Goal: Task Accomplishment & Management: Manage account settings

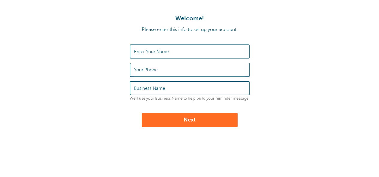
drag, startPoint x: 0, startPoint y: 0, endPoint x: 178, endPoint y: 52, distance: 185.2
click at [178, 52] on input "Enter Your Name" at bounding box center [189, 51] width 111 height 13
type input "Leianne Barnes"
type input "7405868144"
click at [173, 86] on input "Business Name" at bounding box center [189, 88] width 111 height 13
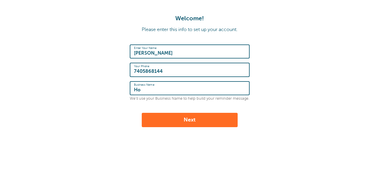
type input "H"
type input "Tutoring"
drag, startPoint x: 184, startPoint y: 123, endPoint x: 238, endPoint y: 112, distance: 54.4
click at [184, 122] on button "Next" at bounding box center [190, 120] width 96 height 14
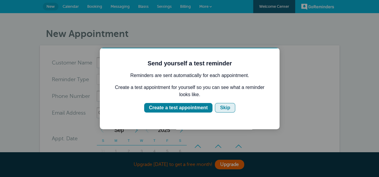
click at [221, 108] on div "Skip" at bounding box center [225, 107] width 10 height 7
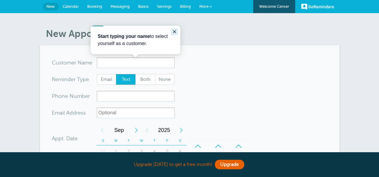
click at [172, 30] on icon "Close guide" at bounding box center [174, 31] width 5 height 5
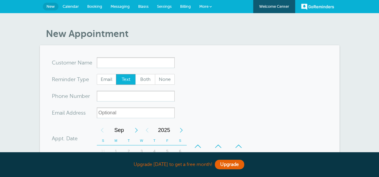
click at [97, 5] on span "Booking" at bounding box center [94, 6] width 15 height 4
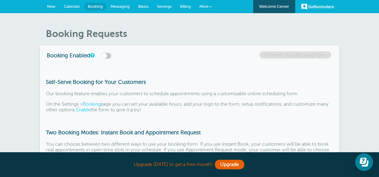
click at [78, 6] on span "Calendar" at bounding box center [72, 6] width 16 height 4
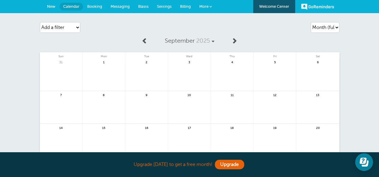
click at [211, 7] on span at bounding box center [210, 6] width 2 height 2
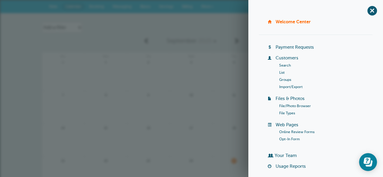
click at [369, 11] on span "+" at bounding box center [371, 10] width 13 height 13
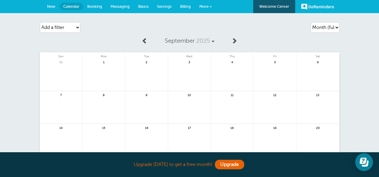
click at [147, 7] on span "Blasts" at bounding box center [143, 6] width 10 height 4
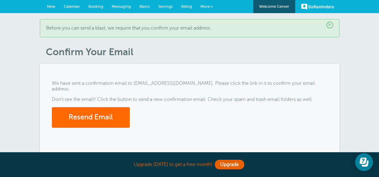
click at [96, 5] on span "Booking" at bounding box center [95, 6] width 15 height 4
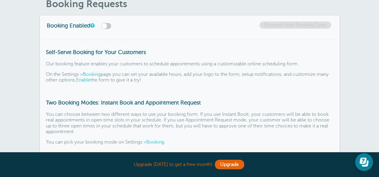
scroll to position [90, 0]
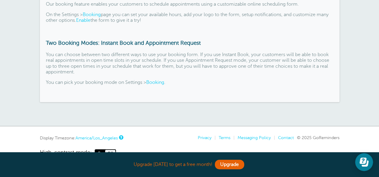
click at [162, 83] on link "Booking" at bounding box center [155, 82] width 18 height 5
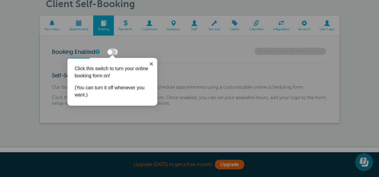
click at [114, 52] on label at bounding box center [111, 52] width 10 height 6
click at [0, 0] on input "checkbox" at bounding box center [0, 0] width 0 height 0
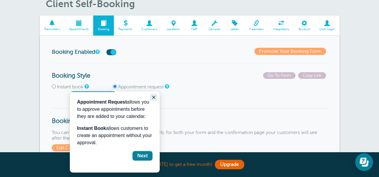
click at [152, 95] on button "Close guide" at bounding box center [153, 97] width 7 height 7
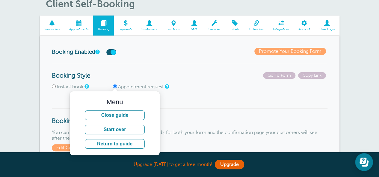
click at [148, 103] on div "Menu" at bounding box center [114, 102] width 75 height 7
click at [116, 96] on div "Menu Close guide Start over Return to guide" at bounding box center [115, 124] width 90 height 65
click at [125, 115] on button "Close guide" at bounding box center [115, 116] width 60 height 10
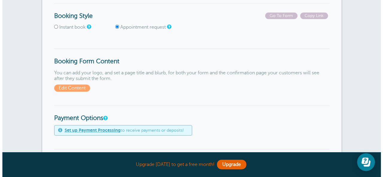
scroll to position [150, 0]
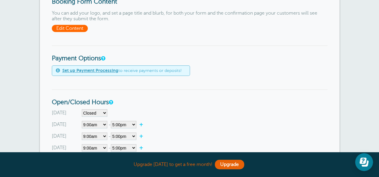
click at [69, 30] on span "Edit Content" at bounding box center [70, 28] width 36 height 7
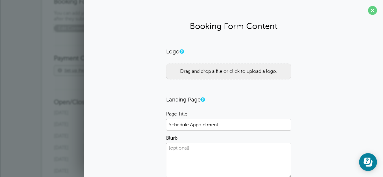
scroll to position [30, 0]
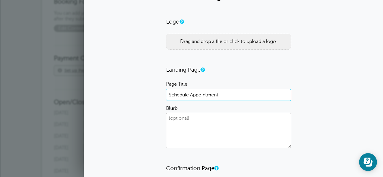
drag, startPoint x: 227, startPoint y: 92, endPoint x: 161, endPoint y: 95, distance: 65.9
click at [161, 95] on div "Logo Drag and drop a file or click to upload a logo. Landing Page Page Title Sc…" at bounding box center [233, 146] width 287 height 256
type input "T"
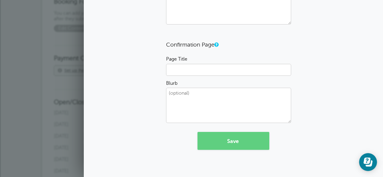
scroll to position [64, 0]
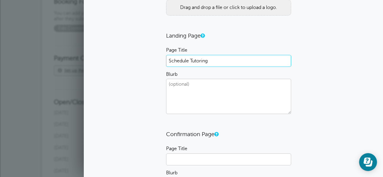
type input "Schedule Tutoring"
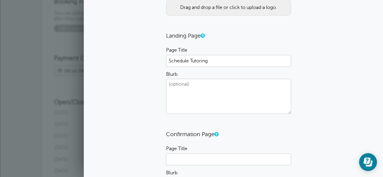
click at [236, 98] on textarea "Blurb" at bounding box center [228, 96] width 125 height 35
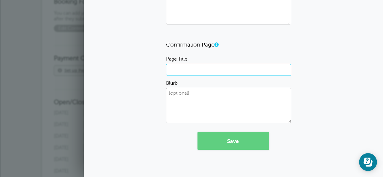
click at [230, 72] on input "Page Title" at bounding box center [228, 70] width 125 height 12
type input "C"
type input "A"
type input "Meeting Scheduled"
click at [230, 139] on button "Save" at bounding box center [234, 141] width 72 height 18
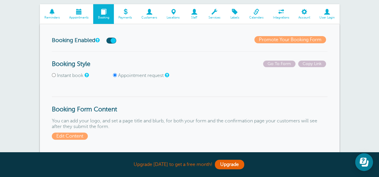
scroll to position [90, 0]
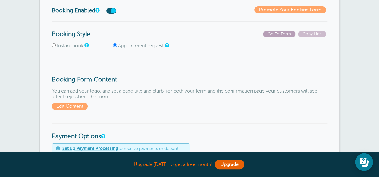
click at [276, 36] on span "Go To Form" at bounding box center [279, 34] width 32 height 7
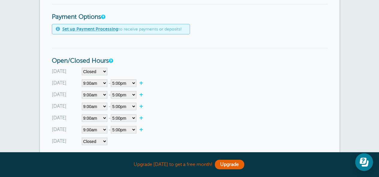
scroll to position [239, 0]
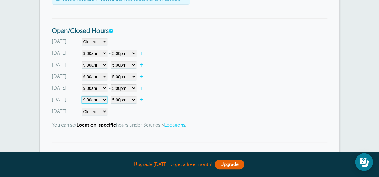
click at [101, 102] on select"] "Closed 12:00am 12:15am 12:30am 12:45am 1:00am 1:15am 1:30am 1:45am 2:00am 2:15a…" at bounding box center [94, 99] width 25 height 7
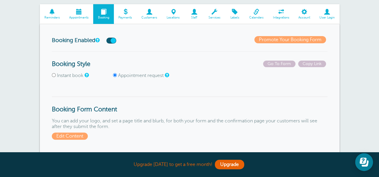
scroll to position [210, 0]
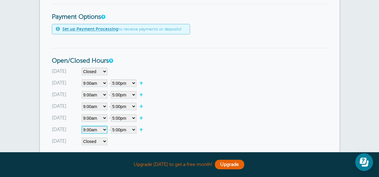
click at [95, 130] on select"] "Closed 12:00am 12:15am 12:30am 12:45am 1:00am 1:15am 1:30am 1:45am 2:00am 2:15a…" at bounding box center [94, 129] width 25 height 7
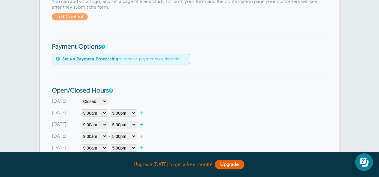
scroll to position [269, 0]
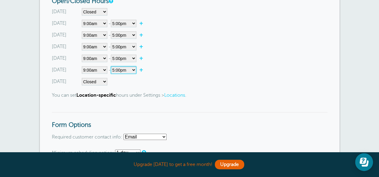
click at [133, 71] on select"] "12:00am 12:15am 12:30am 12:45am 1:00am 1:15am 1:30am 1:45am 2:00am 2:15am 2:30a…" at bounding box center [123, 69] width 25 height 7
click at [94, 69] on select"] "Closed 12:00am 12:15am 12:30am 12:45am 1:00am 1:15am 1:30am 1:45am 2:00am 2:15a…" at bounding box center [94, 69] width 25 height 7
click at [144, 66] on div "Sunday Closed 12:00am 12:15am 12:30am 12:45am 1:00am 1:15am 1:30am 1:45am 2:00a…" at bounding box center [189, 47] width 275 height 78
click at [142, 68] on link "+" at bounding box center [142, 70] width 13 height 6
select select"] "17.25"
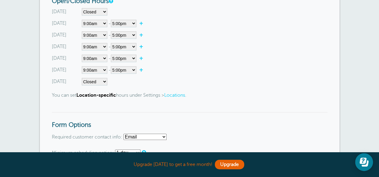
select select"] "17.5"
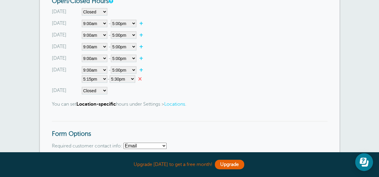
click at [142, 77] on link "×" at bounding box center [141, 79] width 13 height 6
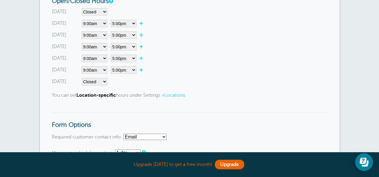
click at [65, 69] on div "[DATE]" at bounding box center [67, 69] width 30 height 7
click at [102, 10] on select"] "Closed 12:00am 12:15am 12:30am 12:45am 1:00am 1:15am 1:30am 1:45am 2:00am 2:15a…" at bounding box center [94, 11] width 25 height 7
click at [101, 67] on select"] "Closed 12:00am 12:15am 12:30am 12:45am 1:00am 1:15am 1:30am 1:45am 2:00am 2:15a…" at bounding box center [94, 69] width 25 height 7
select select"]
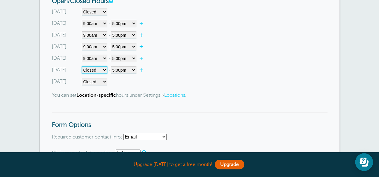
click at [82, 66] on select"] "Closed 12:00am 12:15am 12:30am 12:45am 1:00am 1:15am 1:30am 1:45am 2:00am 2:15a…" at bounding box center [94, 69] width 25 height 7
click at [165, 79] on div "Saturday Closed 12:00am 12:15am 12:30am 12:45am 1:00am 1:15am 1:30am 1:45am 2:0…" at bounding box center [189, 81] width 275 height 7
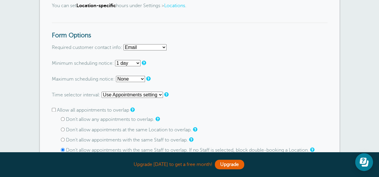
scroll to position [389, 0]
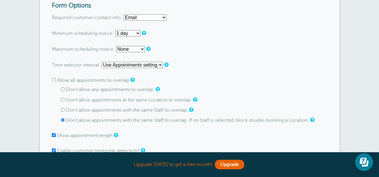
click at [61, 90] on input "Don't allow any appointments to overlap." at bounding box center [63, 89] width 4 height 4
radio input "true"
click at [155, 64] on select "Use Appointments setting 1 minute 5 minutes 10 minutes 15 minutes 20 minutes 30…" at bounding box center [131, 65] width 61 height 6
click at [149, 65] on select "Use Appointments setting 1 minute 5 minutes 10 minutes 15 minutes 20 minutes 30…" at bounding box center [131, 65] width 61 height 6
click at [225, 62] on p "Time selector interval: Use Appointments setting 1 minute 5 minutes 10 minutes …" at bounding box center [189, 65] width 275 height 6
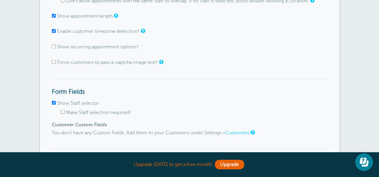
scroll to position [539, 0]
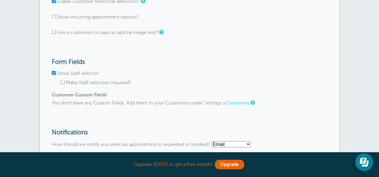
click at [73, 76] on label "Show Staff selector" at bounding box center [78, 73] width 42 height 5
click at [56, 75] on input "Show Staff selector" at bounding box center [54, 73] width 4 height 4
checkbox input "false"
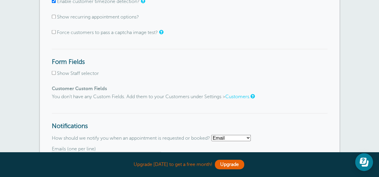
scroll to position [599, 0]
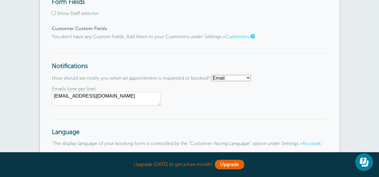
click at [234, 79] on select "Email SMS No notifications" at bounding box center [231, 78] width 40 height 6
select select "sms"
click at [213, 77] on select "Email SMS No notifications" at bounding box center [231, 78] width 40 height 6
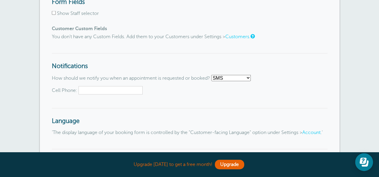
click at [111, 92] on input "Cell Phone:" at bounding box center [110, 90] width 64 height 8
type input "7405868144"
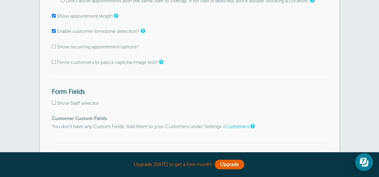
scroll to position [389, 0]
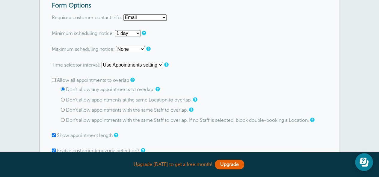
click at [134, 48] on select "None 1 day 2 days 3 days 4 days 5 days 6 days 1 week 2 weeks 3 weeks 4 weeks 5 …" at bounding box center [130, 49] width 29 height 6
click at [133, 48] on select "None 1 day 2 days 3 days 4 days 5 days 6 days 1 week 2 weeks 3 weeks 4 weeks 5 …" at bounding box center [130, 49] width 29 height 6
click at [153, 17] on select "Email Phone Email or Phone Email and Phone" at bounding box center [144, 17] width 43 height 6
select select "phone"
click at [124, 14] on select "Email Phone Email or Phone Email and Phone" at bounding box center [144, 17] width 43 height 6
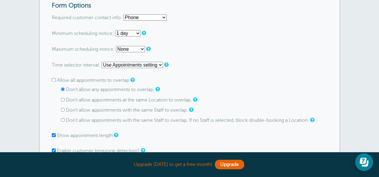
click at [213, 54] on form "Go To Form Copy Link Booking Style Instant book Appointment request Instant-boo…" at bounding box center [189, 83] width 275 height 702
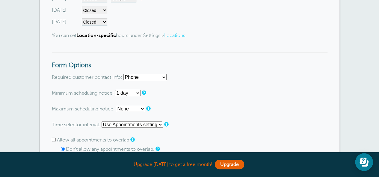
click at [179, 35] on link "Locations" at bounding box center [174, 35] width 21 height 5
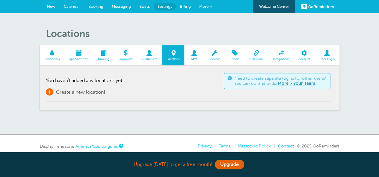
click at [80, 93] on span "Create a new location!" at bounding box center [80, 92] width 49 height 5
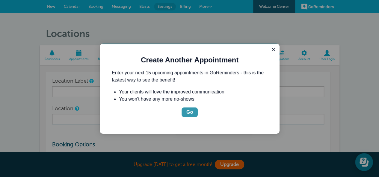
click at [191, 112] on div "Go" at bounding box center [189, 112] width 7 height 7
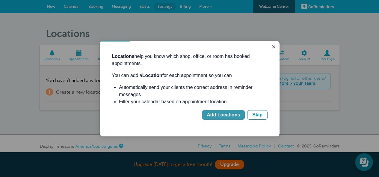
drag, startPoint x: 219, startPoint y: 118, endPoint x: 220, endPoint y: 115, distance: 3.6
click at [220, 115] on div "Add Locations" at bounding box center [223, 115] width 33 height 7
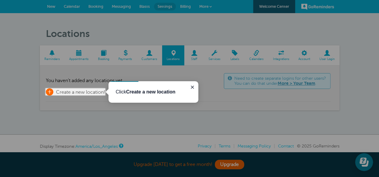
click at [65, 91] on span "Create a new location!" at bounding box center [80, 92] width 49 height 5
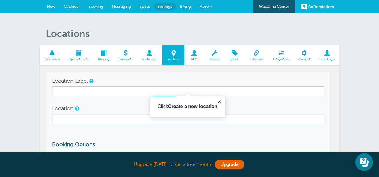
scroll to position [23, 0]
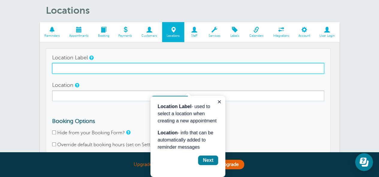
click at [96, 63] on input "Location Label" at bounding box center [188, 68] width 272 height 11
type input "Online"
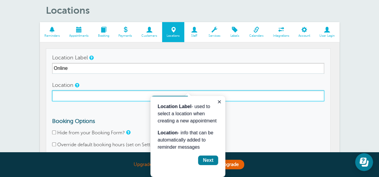
click at [84, 95] on input "Location" at bounding box center [188, 96] width 272 height 11
type input "Online"
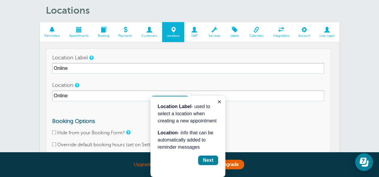
click at [362, 75] on div "Locations Reminders Appointments Booking Payments Customers Locations Staff Ser…" at bounding box center [189, 100] width 379 height 221
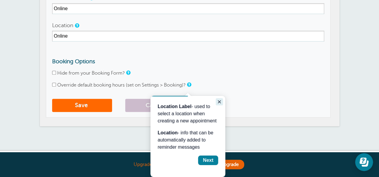
drag, startPoint x: 217, startPoint y: 102, endPoint x: 368, endPoint y: 198, distance: 178.6
click at [217, 102] on icon "Close guide" at bounding box center [219, 102] width 5 height 5
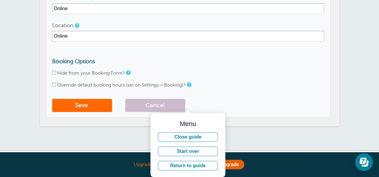
click at [77, 85] on label "Override default booking hours (set on Settings > Booking)?" at bounding box center [121, 85] width 128 height 5
click at [56, 85] on input "Override default booking hours (set on Settings > Booking)?" at bounding box center [54, 85] width 4 height 4
checkbox input "true"
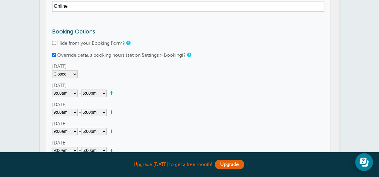
scroll to position [173, 0]
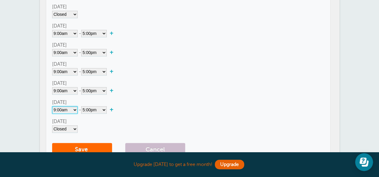
click at [74, 111] on select"] "Closed 12:00am 12:15am 12:30am 12:45am 1:00am 1:15am 1:30am 1:45am 2:00am 2:15a…" at bounding box center [64, 110] width 25 height 7
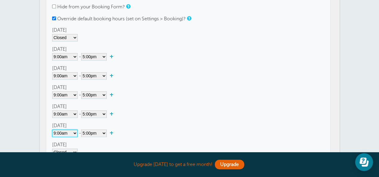
scroll to position [180, 0]
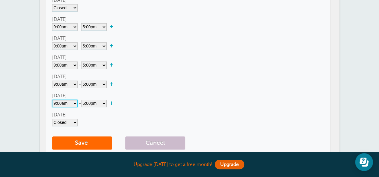
click at [73, 105] on select"] "Closed 12:00am 12:15am 12:30am 12:45am 1:00am 1:15am 1:30am 1:45am 2:00am 2:15a…" at bounding box center [64, 103] width 25 height 7
select select"]
click at [52, 100] on select"] "Closed 12:00am 12:15am 12:30am 12:45am 1:00am 1:15am 1:30am 1:45am 2:00am 2:15a…" at bounding box center [64, 103] width 25 height 7
click at [126, 104] on div "Closed 12:00am 12:15am 12:30am 12:45am 1:00am 1:15am 1:30am 1:45am 2:00am 2:15a…" at bounding box center [188, 103] width 272 height 7
click at [104, 65] on select"] "12:00am 12:15am 12:30am 12:45am 1:00am 1:15am 1:30am 1:45am 2:00am 2:15am 2:30a…" at bounding box center [93, 65] width 25 height 7
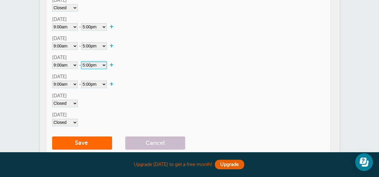
select select"] "15.5"
click at [82, 62] on select"] "12:00am 12:15am 12:30am 12:45am 1:00am 1:15am 1:30am 1:45am 2:00am 2:15am 2:30a…" at bounding box center [93, 65] width 25 height 7
click at [155, 79] on div "[DATE] Closed 12:00am 12:15am 12:30am 12:45am 1:00am 1:15am 1:30am 1:45am 2:00a…" at bounding box center [188, 80] width 272 height 15
click at [71, 46] on select"] "Closed 12:00am 12:15am 12:30am 12:45am 1:00am 1:15am 1:30am 1:45am 2:00am 2:15a…" at bounding box center [64, 45] width 25 height 7
select select"]
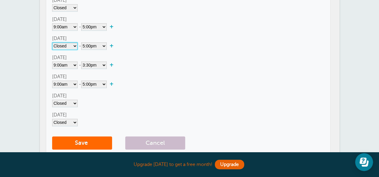
click at [52, 42] on select"] "Closed 12:00am 12:15am 12:30am 12:45am 1:00am 1:15am 1:30am 1:45am 2:00am 2:15a…" at bounding box center [64, 45] width 25 height 7
click at [158, 54] on div "[DATE] Closed 12:00am 12:15am 12:30am 12:45am 1:00am 1:15am 1:30am 1:45am 2:00a…" at bounding box center [188, 61] width 272 height 15
click at [73, 85] on select"] "Closed 12:00am 12:15am 12:30am 12:45am 1:00am 1:15am 1:30am 1:45am 2:00am 2:15a…" at bounding box center [64, 84] width 25 height 7
click at [52, 81] on select"] "Closed 12:00am 12:15am 12:30am 12:45am 1:00am 1:15am 1:30am 1:45am 2:00am 2:15a…" at bounding box center [64, 84] width 25 height 7
click at [145, 82] on div "Closed 12:00am 12:15am 12:30am 12:45am 1:00am 1:15am 1:30am 1:45am 2:00am 2:15a…" at bounding box center [188, 84] width 272 height 7
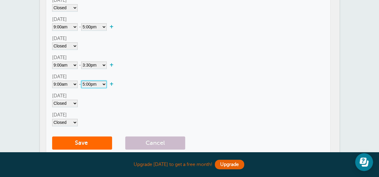
click at [98, 86] on select"] "12:00am 12:15am 12:30am 12:45am 1:00am 1:15am 1:30am 1:45am 2:00am 2:15am 2:30a…" at bounding box center [93, 84] width 25 height 7
select select"] "15"
click at [82, 81] on select"] "12:00am 12:15am 12:30am 12:45am 1:00am 1:15am 1:30am 1:45am 2:00am 2:15am 2:30a…" at bounding box center [93, 84] width 25 height 7
click at [151, 92] on div "[DATE] Closed 12:00am 12:15am 12:30am 12:45am 1:00am 1:15am 1:30am 1:45am 2:00a…" at bounding box center [188, 99] width 272 height 15
click at [93, 27] on select"] "12:00am 12:15am 12:30am 12:45am 1:00am 1:15am 1:30am 1:45am 2:00am 2:15am 2:30a…" at bounding box center [93, 26] width 25 height 7
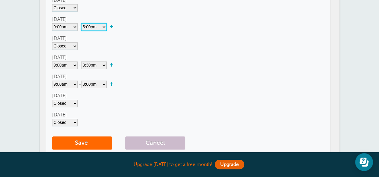
select select"] "15"
click at [82, 23] on select"] "12:00am 12:15am 12:30am 12:45am 1:00am 1:15am 1:30am 1:45am 2:00am 2:15am 2:30a…" at bounding box center [93, 26] width 25 height 7
click at [166, 102] on div "Closed 12:00am 12:15am 12:30am 12:45am 1:00am 1:15am 1:30am 1:45am 2:00am 2:15a…" at bounding box center [188, 103] width 272 height 7
click at [97, 146] on button "Save" at bounding box center [82, 143] width 60 height 13
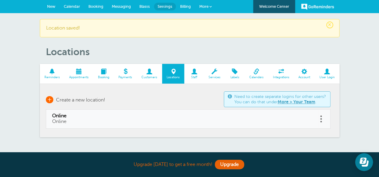
click at [48, 101] on span "+" at bounding box center [49, 99] width 7 height 7
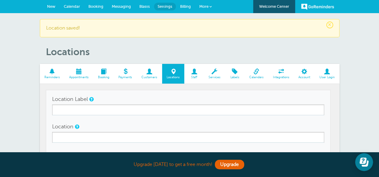
scroll to position [30, 0]
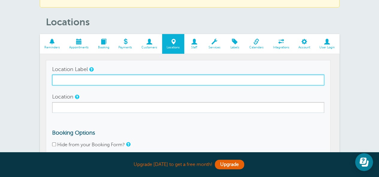
click at [116, 78] on input "Location Label" at bounding box center [188, 80] width 272 height 11
type input "[PERSON_NAME]"
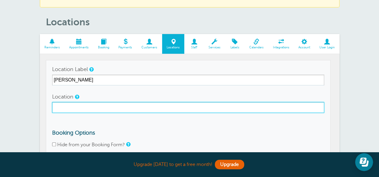
click at [118, 108] on input "Location" at bounding box center [188, 107] width 272 height 11
paste input "[STREET_ADDRESS]"
type input "[STREET_ADDRESS]"
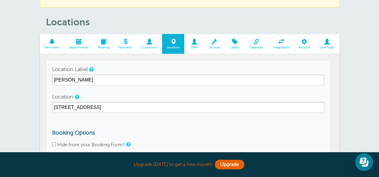
click at [163, 91] on form "Location Label [PERSON_NAME] Location [STREET_ADDRESS] Booking Options Hide fro…" at bounding box center [188, 125] width 272 height 123
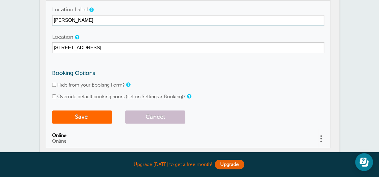
click at [149, 97] on label "Override default booking hours (set on Settings > Booking)?" at bounding box center [121, 96] width 128 height 5
click at [56, 97] on input "Override default booking hours (set on Settings > Booking)?" at bounding box center [54, 97] width 4 height 4
checkbox input "true"
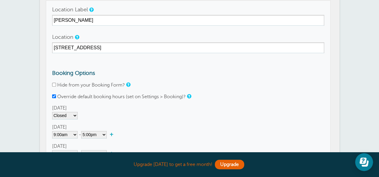
scroll to position [120, 0]
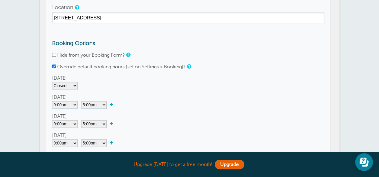
click at [113, 124] on link "+" at bounding box center [113, 124] width 13 height 6
select select"] "17.25"
select select"] "17.5"
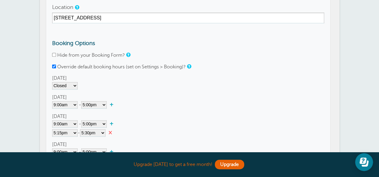
click at [111, 133] on link "×" at bounding box center [111, 133] width 13 height 6
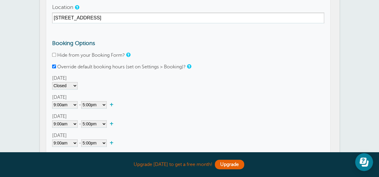
scroll to position [150, 0]
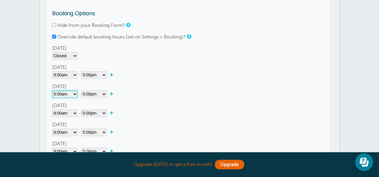
click at [68, 96] on select"] "Closed 12:00am 12:15am 12:30am 12:45am 1:00am 1:15am 1:30am 1:45am 2:00am 2:15a…" at bounding box center [64, 94] width 25 height 7
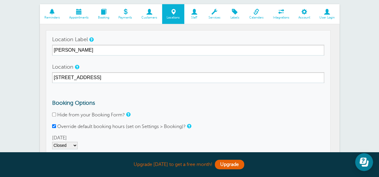
scroll to position [120, 0]
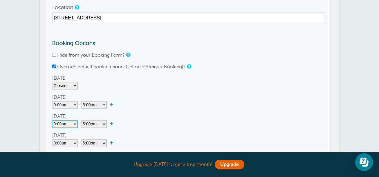
click at [65, 124] on select"] "Closed 12:00am 12:15am 12:30am 12:45am 1:00am 1:15am 1:30am 1:45am 2:00am 2:15a…" at bounding box center [64, 124] width 25 height 7
select select"]
click at [52, 121] on select"] "Closed 12:00am 12:15am 12:30am 12:45am 1:00am 1:15am 1:30am 1:45am 2:00am 2:15a…" at bounding box center [64, 124] width 25 height 7
click at [155, 117] on div "Tuesday Closed 12:00am 12:15am 12:30am 12:45am 1:00am 1:15am 1:30am 1:45am 2:00…" at bounding box center [188, 120] width 272 height 15
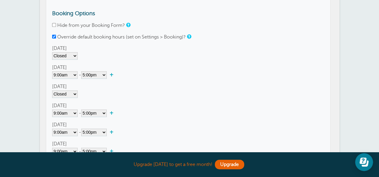
scroll to position [180, 0]
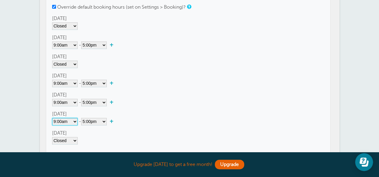
click at [73, 124] on select"] "Closed 12:00am 12:15am 12:30am 12:45am 1:00am 1:15am 1:30am 1:45am 2:00am 2:15a…" at bounding box center [64, 121] width 25 height 7
select select"]
click at [52, 118] on select"] "Closed 12:00am 12:15am 12:30am 12:45am 1:00am 1:15am 1:30am 1:45am 2:00am 2:15a…" at bounding box center [64, 121] width 25 height 7
click at [127, 97] on div "Thursday Closed 12:00am 12:15am 12:30am 12:45am 1:00am 1:15am 1:30am 1:45am 2:0…" at bounding box center [188, 99] width 272 height 15
click at [63, 102] on select"] "Closed 12:00am 12:15am 12:30am 12:45am 1:00am 1:15am 1:30am 1:45am 2:00am 2:15a…" at bounding box center [64, 102] width 25 height 7
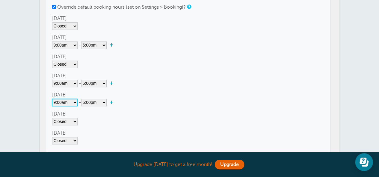
select select"]
click at [52, 99] on select"] "Closed 12:00am 12:15am 12:30am 12:45am 1:00am 1:15am 1:30am 1:45am 2:00am 2:15a…" at bounding box center [64, 102] width 25 height 7
click at [162, 106] on div "Closed 12:00am 12:15am 12:30am 12:45am 1:00am 1:15am 1:30am 1:45am 2:00am 2:15a…" at bounding box center [188, 102] width 272 height 7
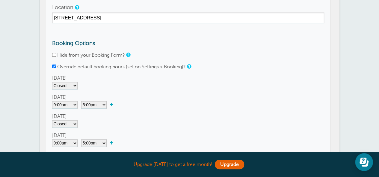
scroll to position [30, 0]
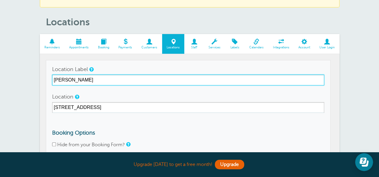
click at [114, 80] on input "Jesse Rowe" at bounding box center [188, 80] width 272 height 11
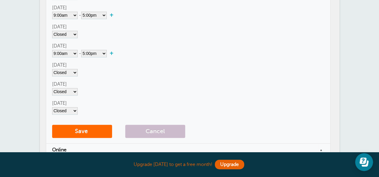
scroll to position [295, 0]
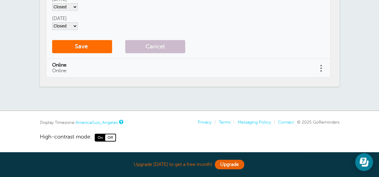
type input "[PERSON_NAME] Home"
click at [91, 48] on button "Save" at bounding box center [82, 46] width 60 height 13
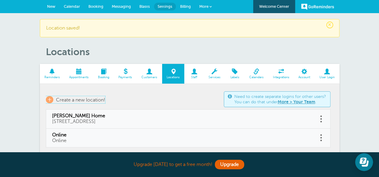
click at [48, 99] on span "+" at bounding box center [49, 99] width 7 height 7
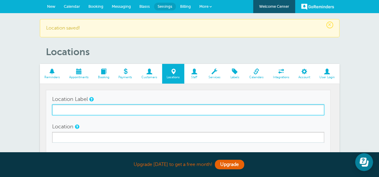
click at [62, 112] on input "Location Label" at bounding box center [188, 110] width 272 height 11
type input "Connor Pedley- Library"
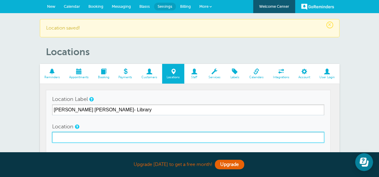
click at [69, 135] on input "Location" at bounding box center [188, 137] width 272 height 11
type input "v"
paste input "3287 Crestview Dr, Wooster OH 44691-3767"
type input "3287 Crestview Dr, Wooster OH 44691-3767"
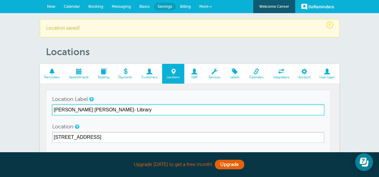
click at [78, 110] on input "Connor Pedley- Library" at bounding box center [188, 110] width 272 height 11
click at [147, 113] on input "Connor Pendley- Library" at bounding box center [188, 110] width 272 height 11
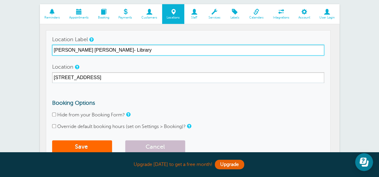
type input "Connor Pendley- Library"
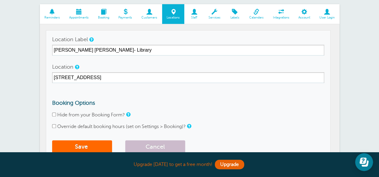
click at [101, 126] on label "Override default booking hours (set on Settings > Booking)?" at bounding box center [121, 126] width 128 height 5
click at [56, 126] on input "Override default booking hours (set on Settings > Booking)?" at bounding box center [54, 127] width 4 height 4
checkbox input "true"
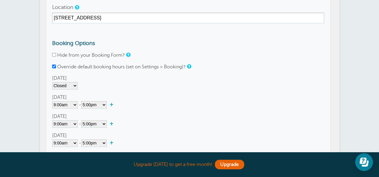
scroll to position [30, 0]
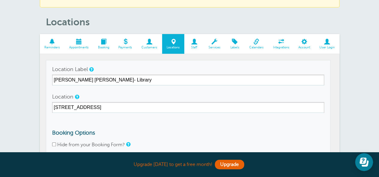
click at [253, 48] on span "Calendars" at bounding box center [256, 48] width 18 height 4
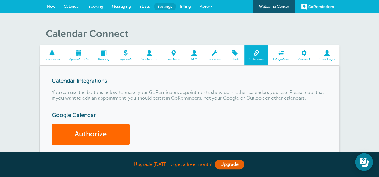
click at [78, 55] on span at bounding box center [78, 53] width 29 height 6
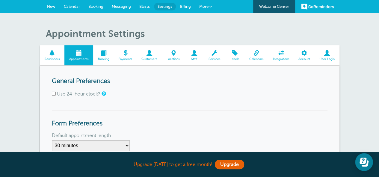
click at [149, 53] on span at bounding box center [149, 53] width 25 height 6
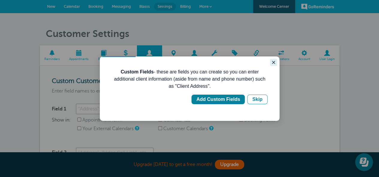
click at [271, 63] on icon "Close guide" at bounding box center [273, 62] width 5 height 5
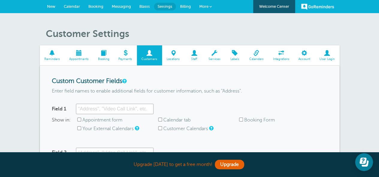
click at [199, 8] on span "More" at bounding box center [203, 6] width 9 height 4
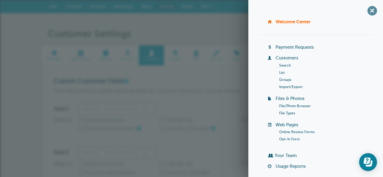
click at [368, 9] on span "+" at bounding box center [371, 10] width 13 height 13
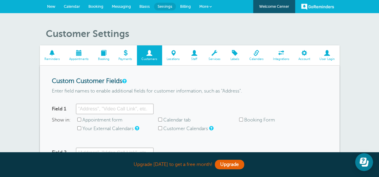
click at [234, 53] on span at bounding box center [234, 53] width 19 height 6
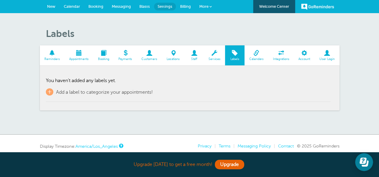
click at [51, 51] on span at bounding box center [52, 53] width 25 height 6
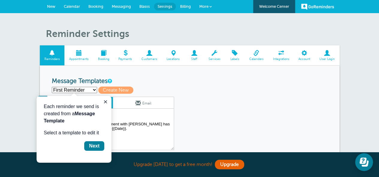
click at [132, 33] on h1 "Reminder Settings" at bounding box center [192, 33] width 293 height 11
click at [102, 9] on link "Booking" at bounding box center [95, 6] width 23 height 13
